Goal: Find specific page/section: Find specific page/section

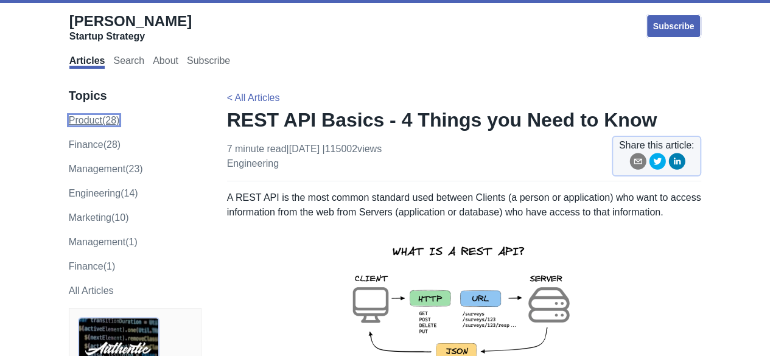
click at [98, 117] on link "product (28)" at bounding box center [94, 120] width 51 height 10
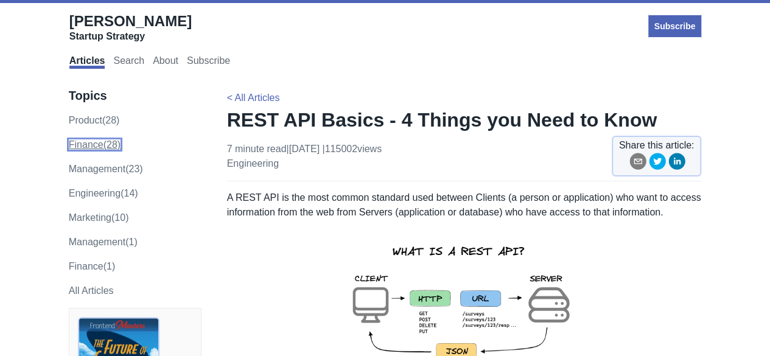
click at [90, 139] on link "finance (28)" at bounding box center [95, 144] width 52 height 10
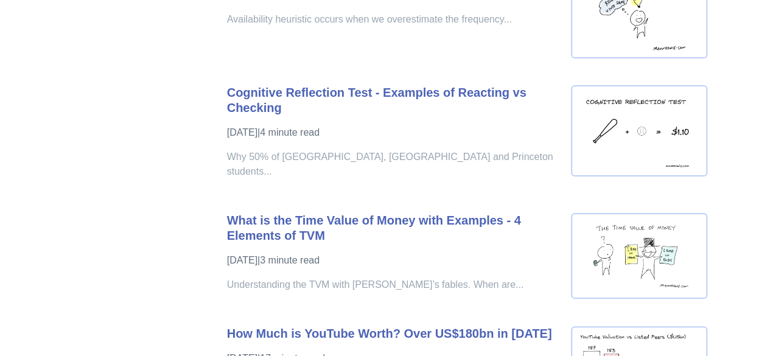
scroll to position [2256, 0]
